Goal: Go to known website: Access a specific website the user already knows

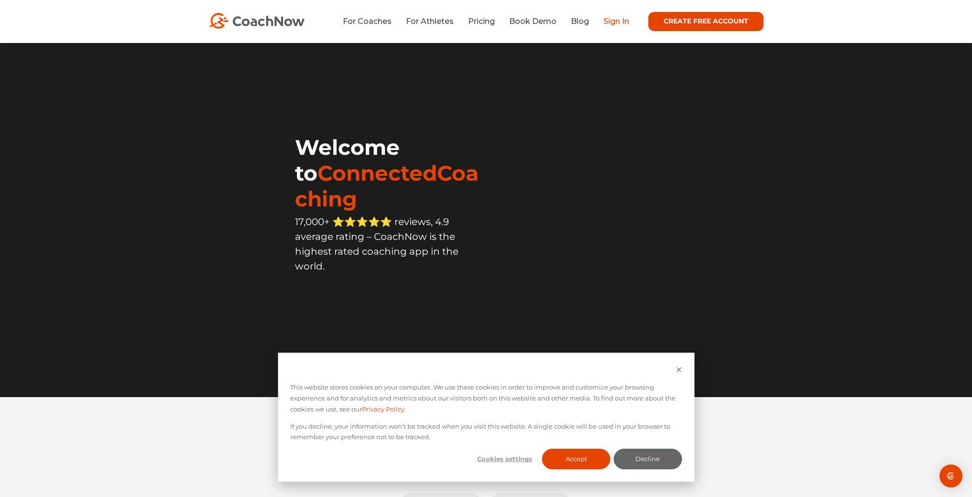
click at [617, 20] on link "Sign In" at bounding box center [616, 21] width 26 height 9
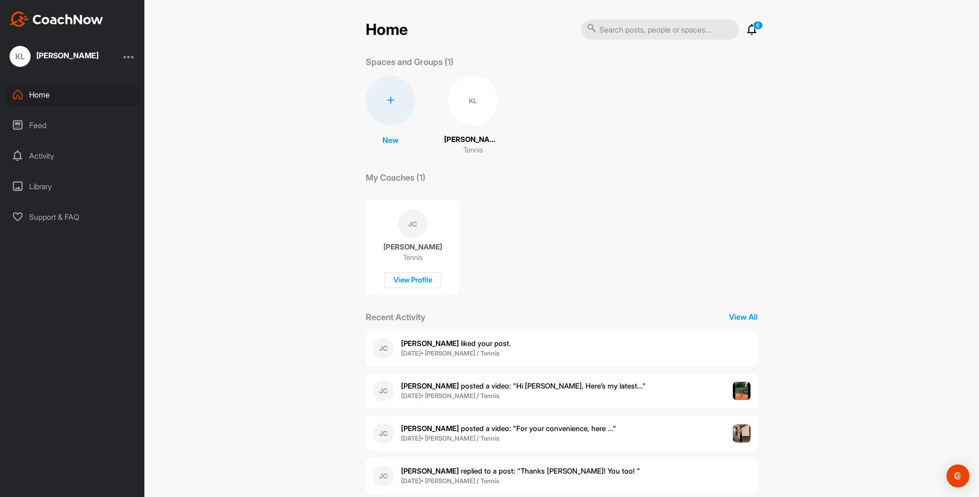
click at [408, 226] on div "JC" at bounding box center [412, 223] width 29 height 29
